Goal: Find specific page/section: Find specific page/section

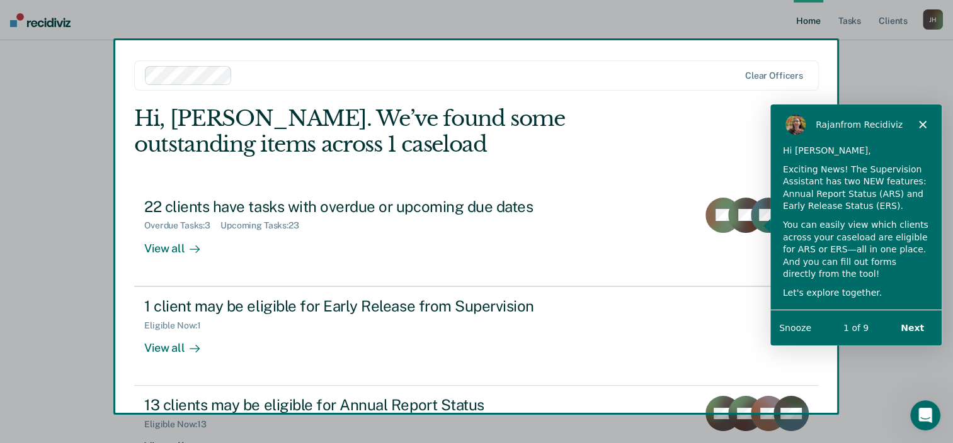
click at [923, 119] on div "[PERSON_NAME] from Recidiviz" at bounding box center [854, 124] width 171 height 40
click at [923, 123] on polygon "Close" at bounding box center [922, 124] width 8 height 8
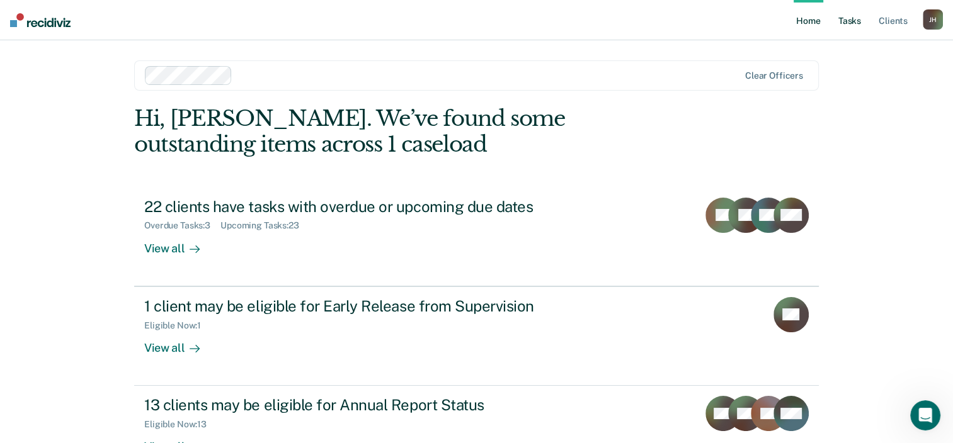
click at [842, 18] on link "Tasks" at bounding box center [850, 20] width 28 height 40
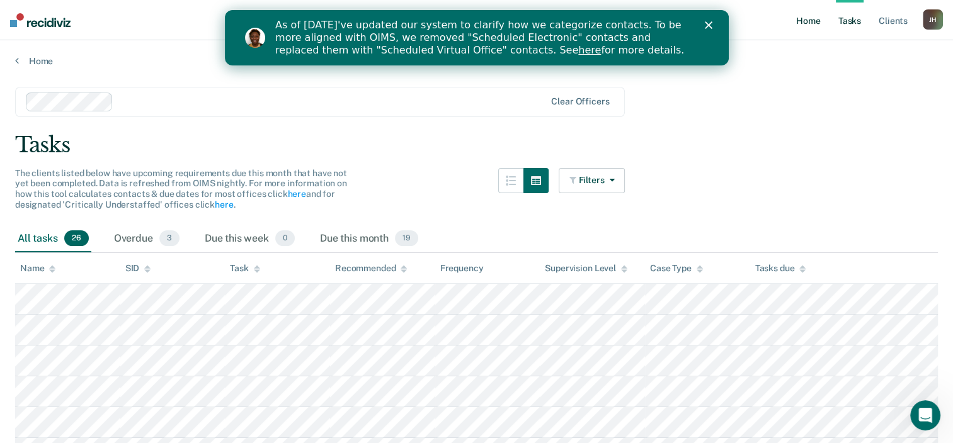
click at [812, 22] on link "Home" at bounding box center [807, 20] width 29 height 40
